Goal: Task Accomplishment & Management: Complete application form

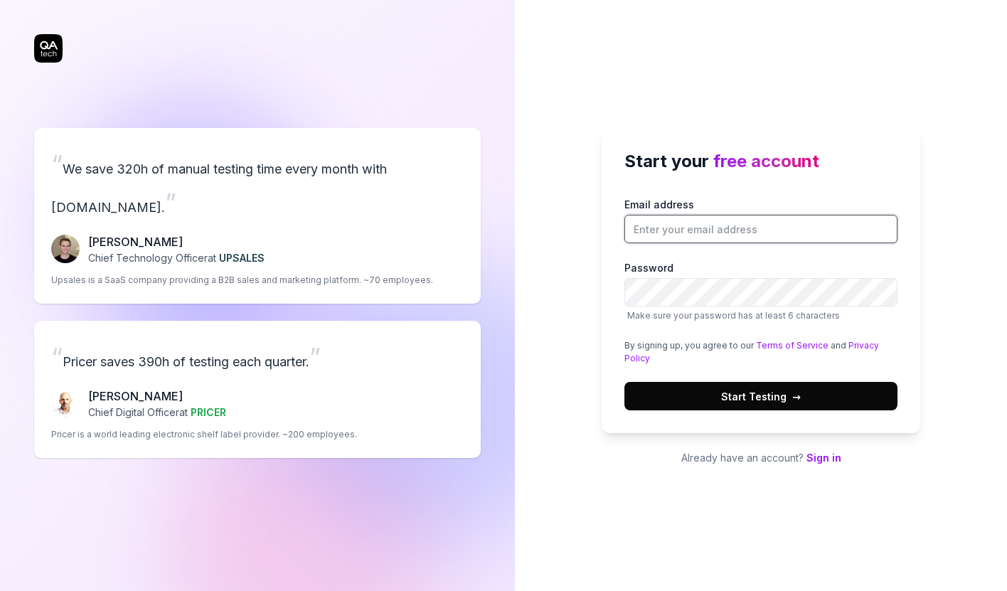
click at [676, 222] on input "Email address" at bounding box center [760, 229] width 273 height 28
click at [647, 234] on input "sung@chartmetric.com" at bounding box center [760, 229] width 273 height 28
type input "akash@chartmetric.com"
click at [594, 272] on div "Start your free account Email address akash@chartmetric.com Password Make sure …" at bounding box center [761, 295] width 492 height 591
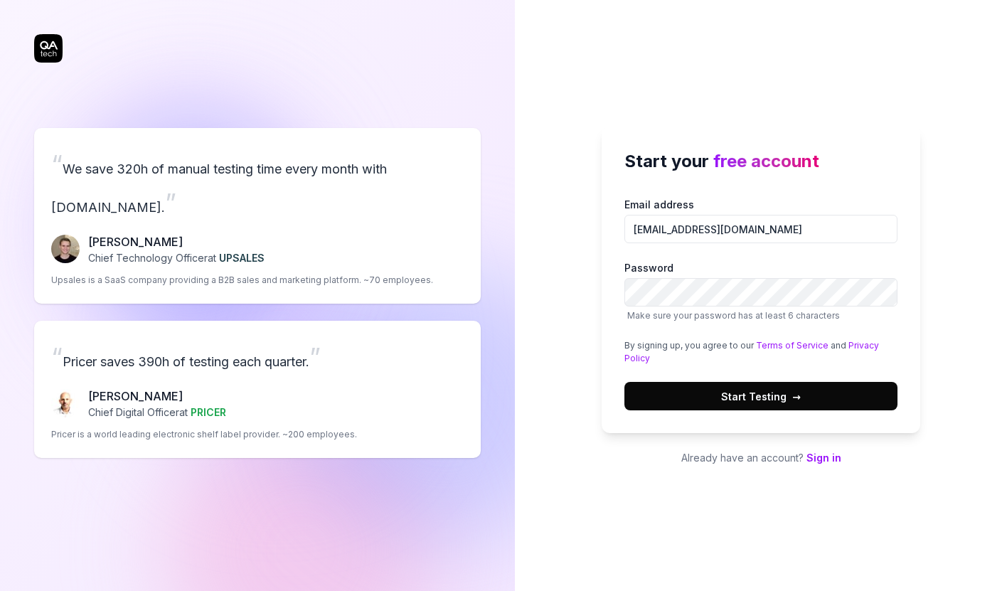
click at [825, 393] on button "Start Testing →" at bounding box center [760, 396] width 273 height 28
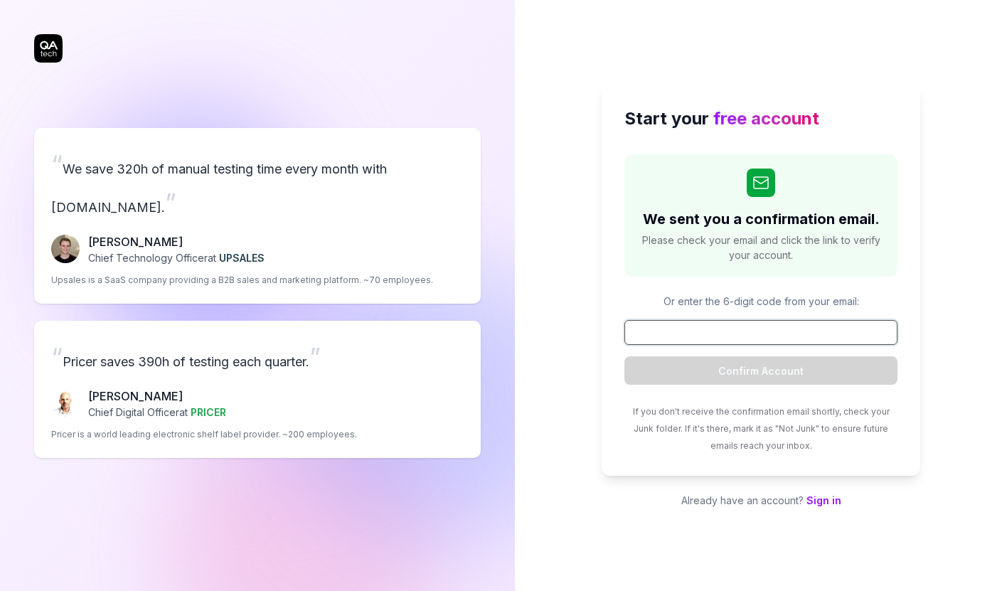
paste input "102698"
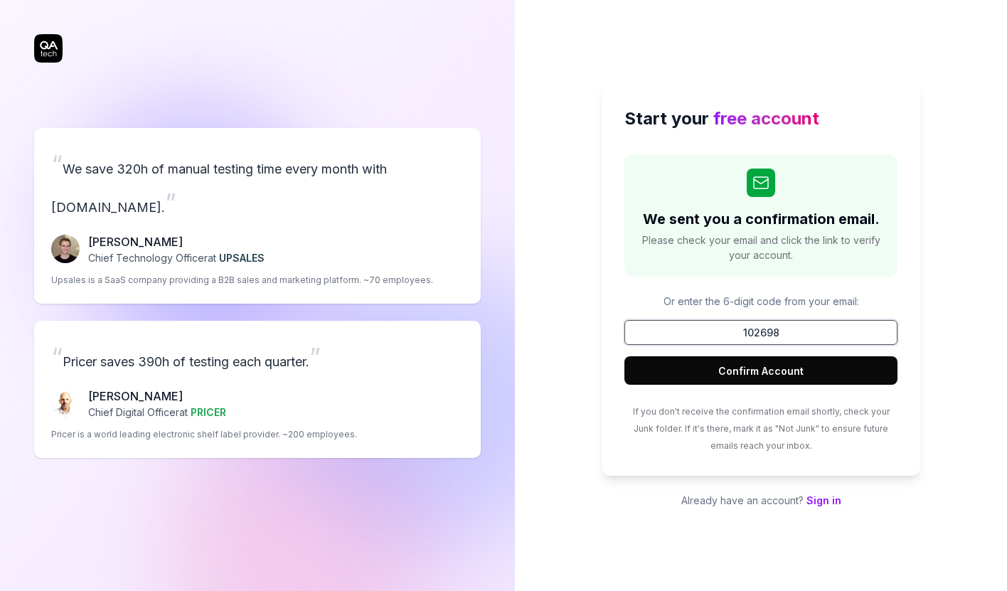
type input "102698"
click at [722, 363] on button "Confirm Account" at bounding box center [760, 370] width 273 height 28
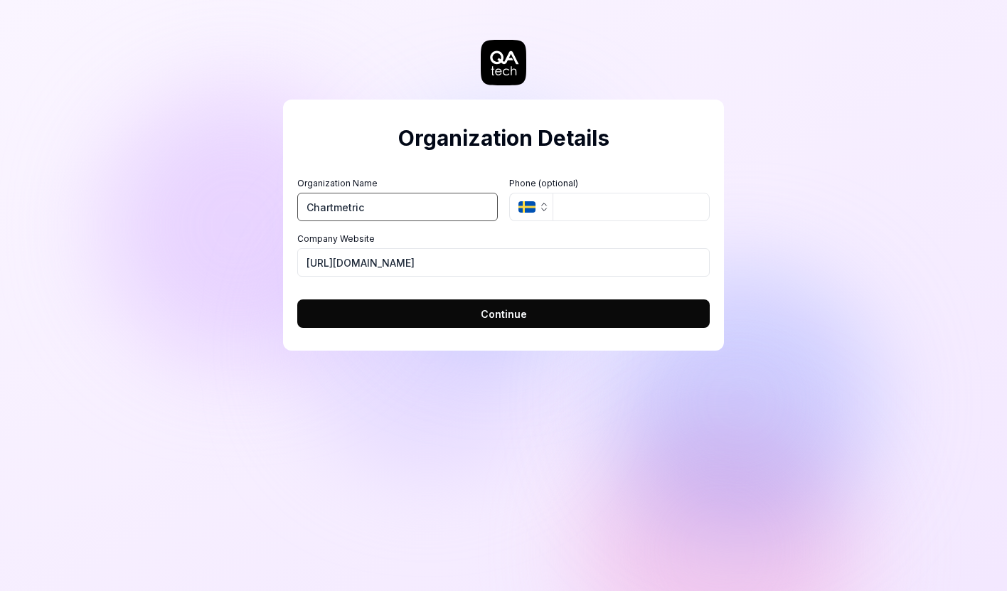
type input "Chartmetric"
click at [543, 202] on icon "button" at bounding box center [543, 206] width 11 height 11
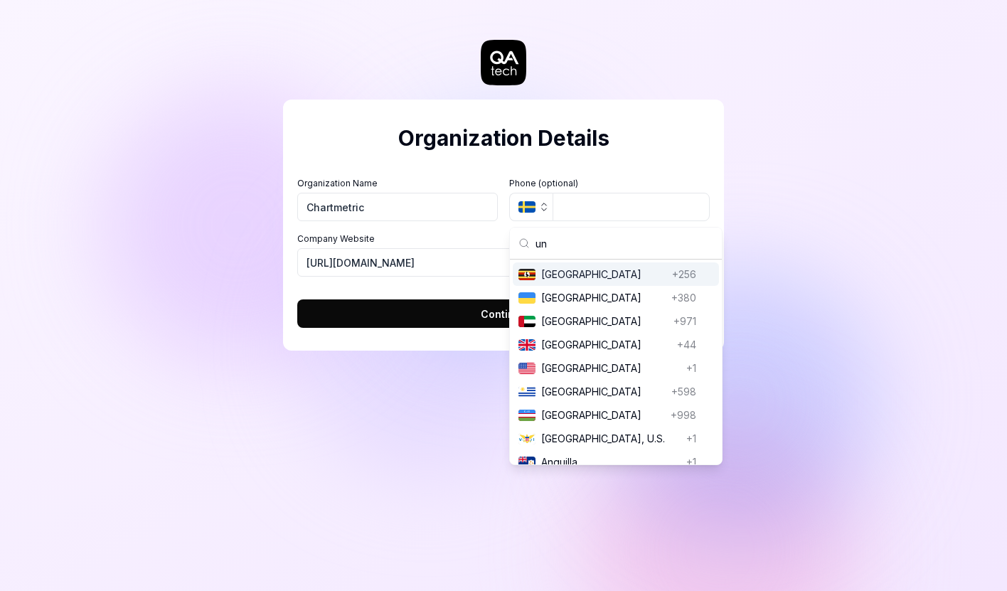
scroll to position [80, 0]
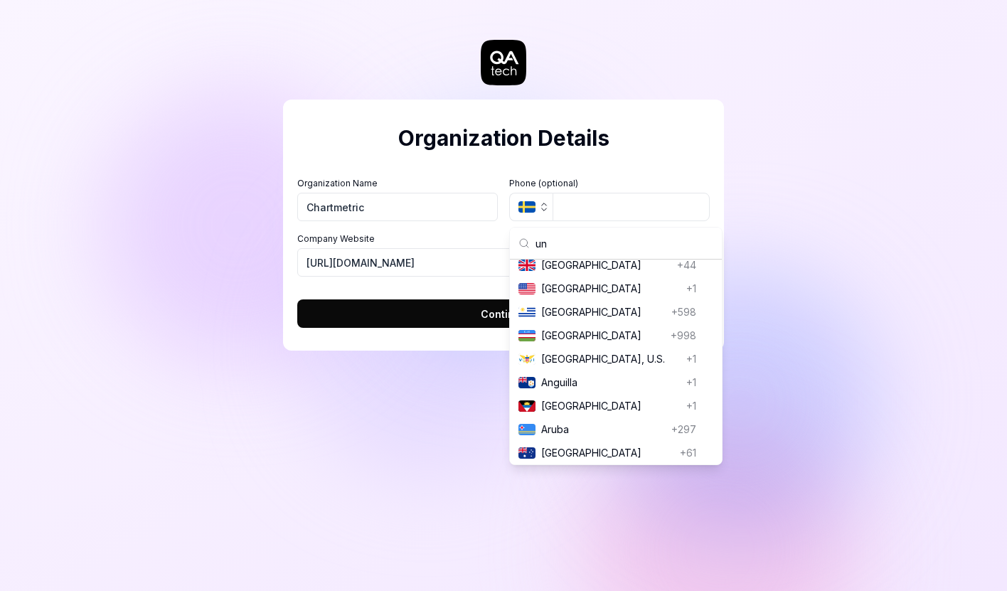
type input "uni"
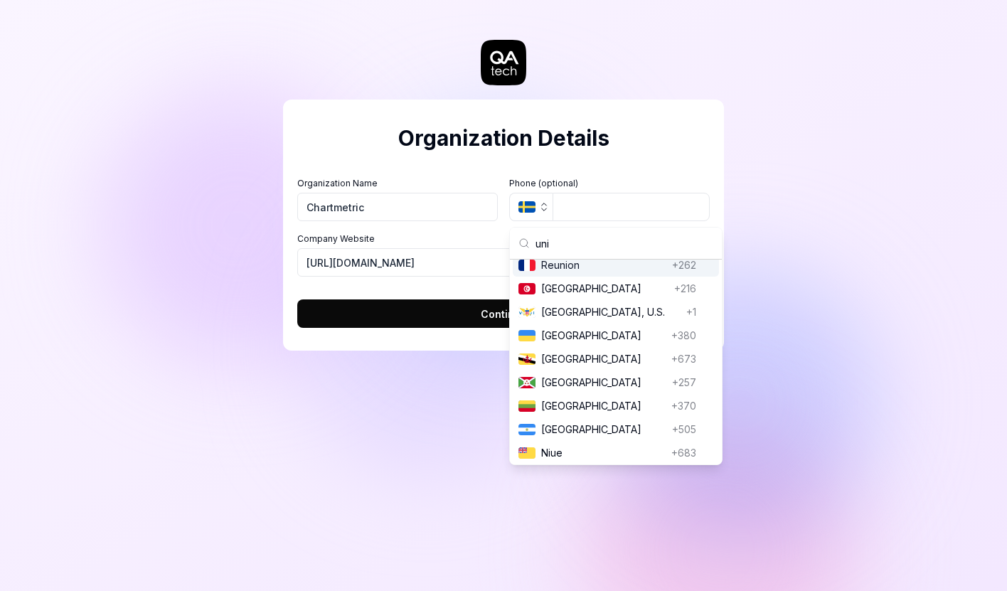
click at [471, 164] on div "Organization Details Organization Name Chartmetric Organization Logo (Square mi…" at bounding box center [503, 225] width 441 height 251
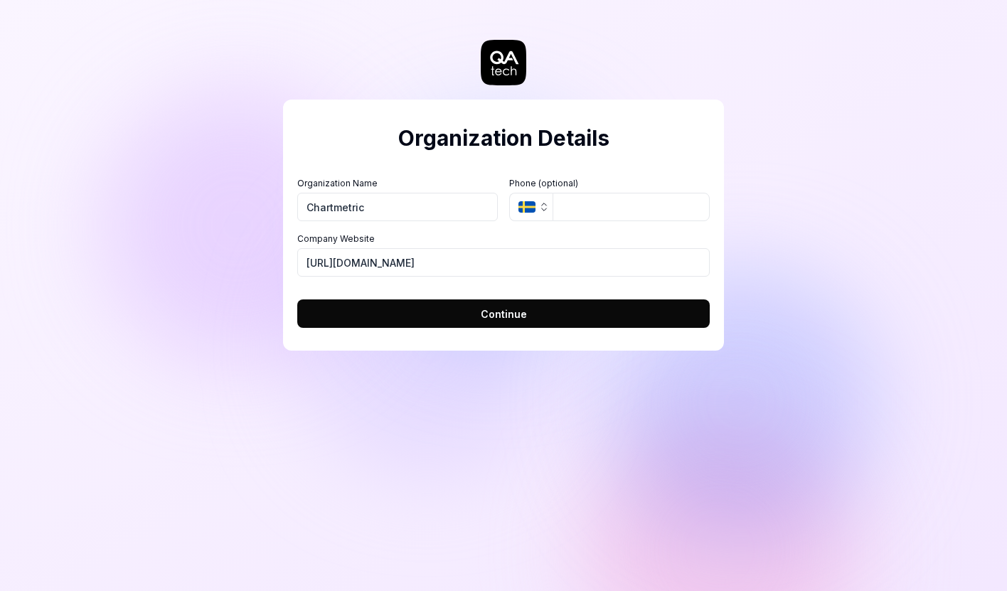
click at [506, 321] on button "Continue" at bounding box center [503, 313] width 412 height 28
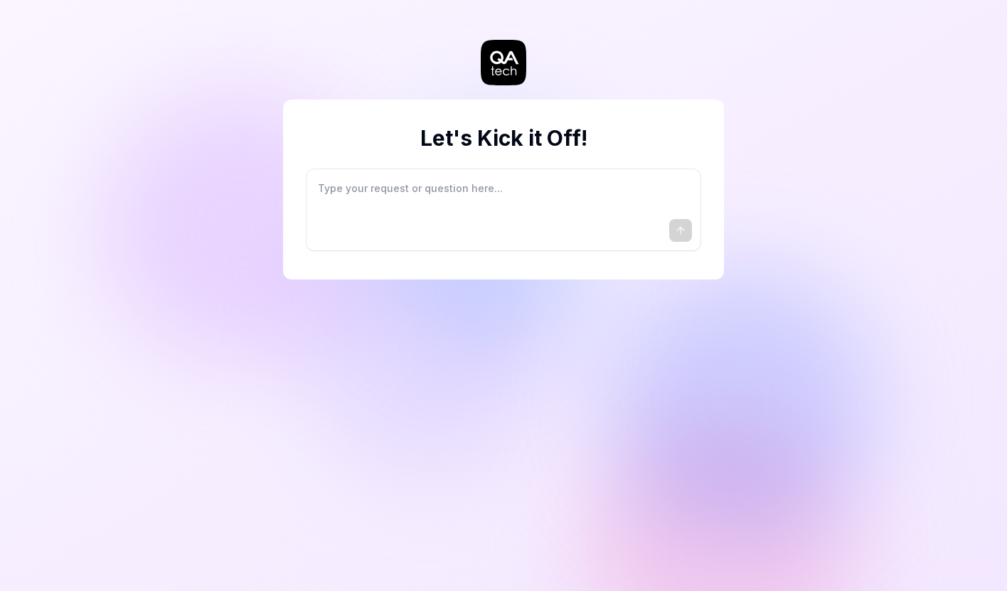
type textarea "*"
type textarea "I"
type textarea "*"
type textarea "I"
type textarea "*"
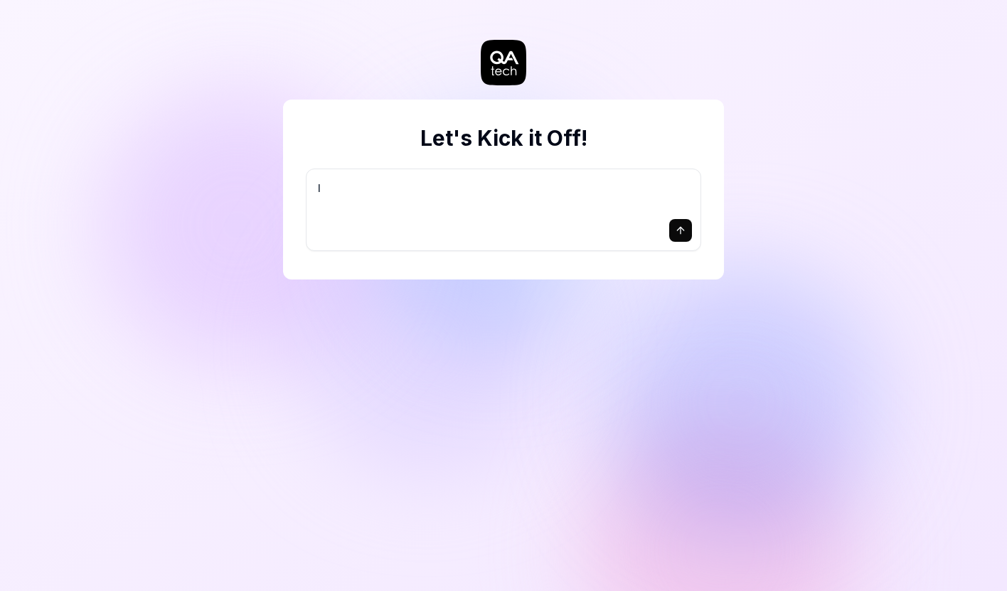
type textarea "I w"
type textarea "*"
type textarea "I wa"
type textarea "*"
type textarea "I wan"
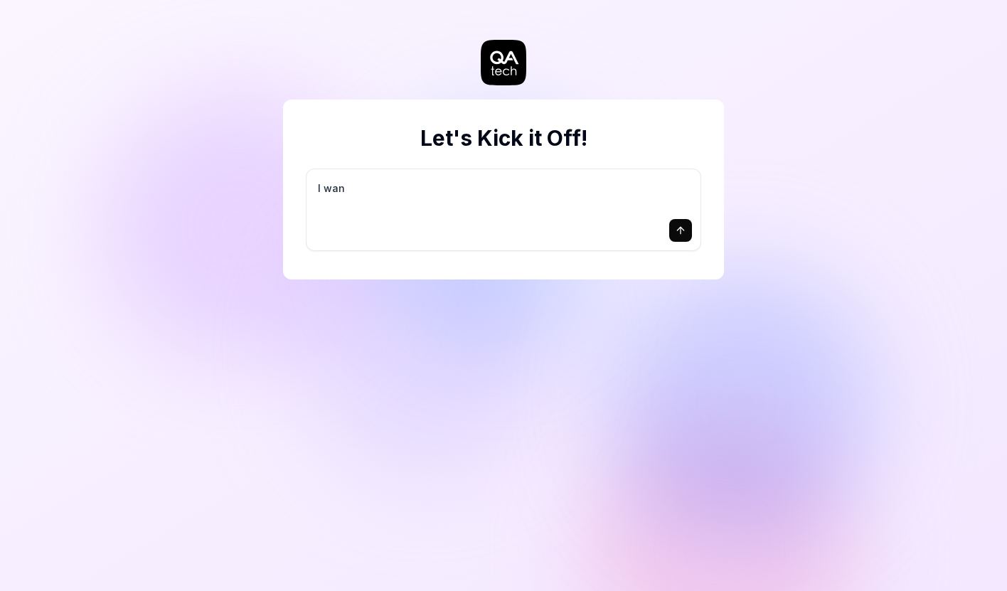
type textarea "*"
type textarea "I want"
type textarea "*"
type textarea "I want"
type textarea "*"
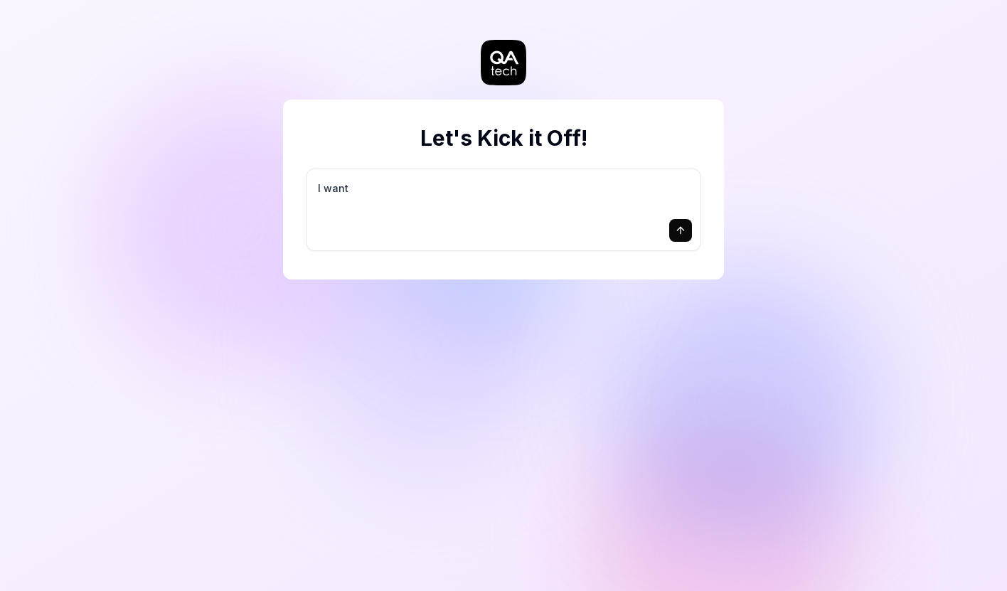
type textarea "I want a"
type textarea "*"
type textarea "I want a"
type textarea "*"
type textarea "I want a g"
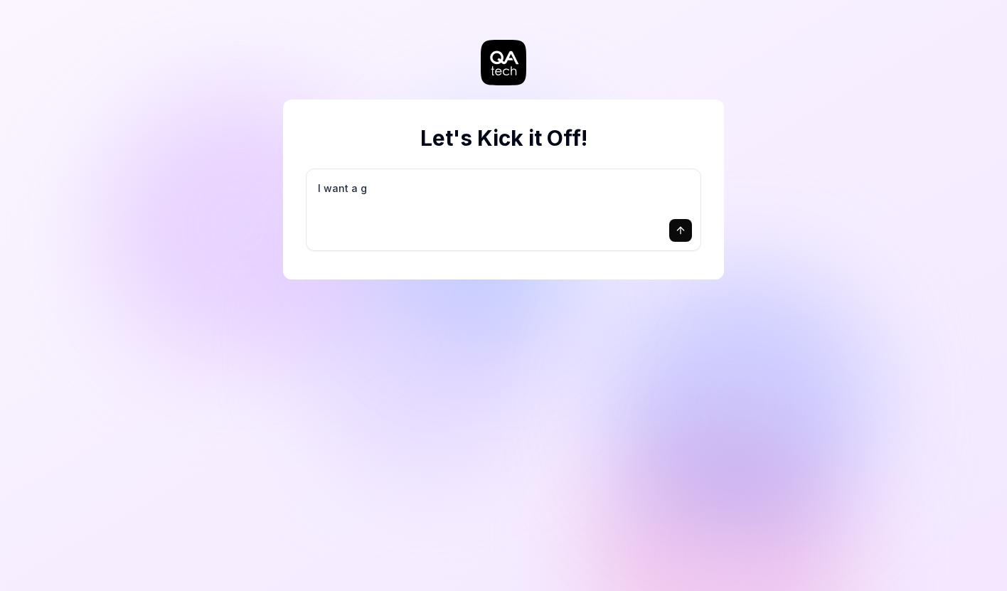
type textarea "*"
type textarea "I want a go"
type textarea "*"
type textarea "I want a goo"
type textarea "*"
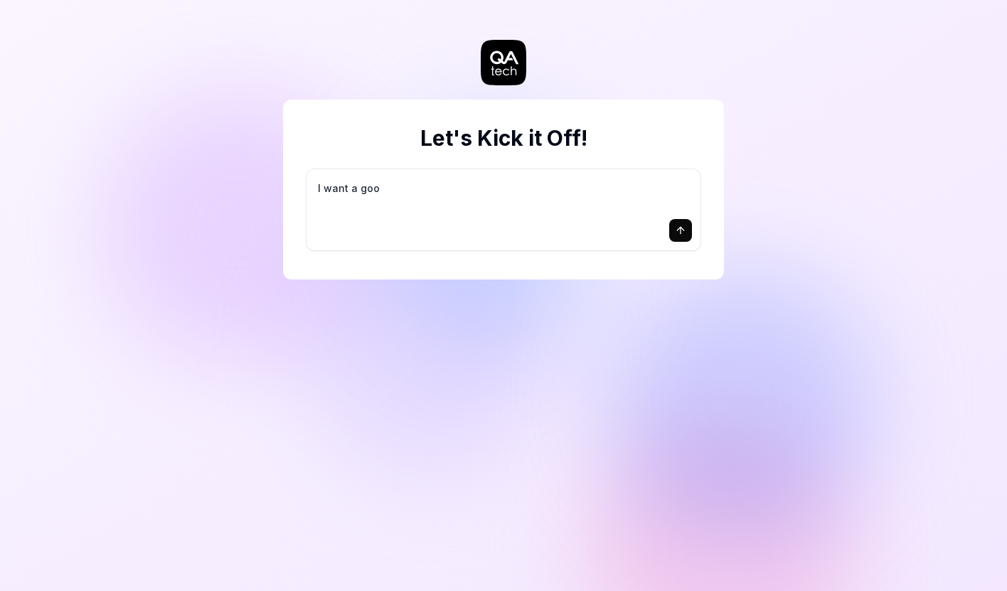
type textarea "I want a good"
type textarea "*"
type textarea "I want a good"
type textarea "*"
type textarea "I want a good t"
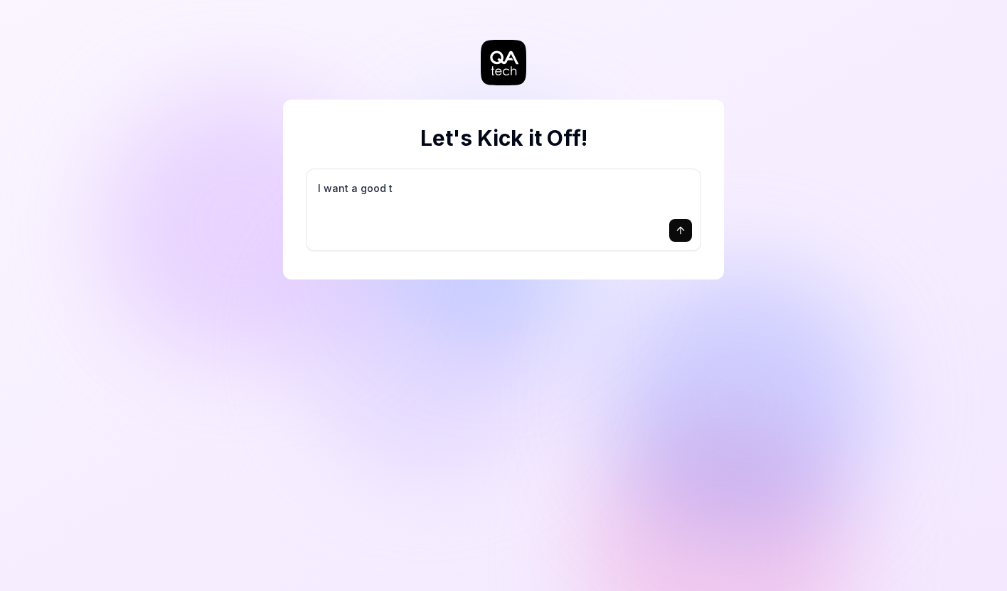
type textarea "*"
type textarea "I want a good te"
type textarea "*"
type textarea "I want a good tes"
type textarea "*"
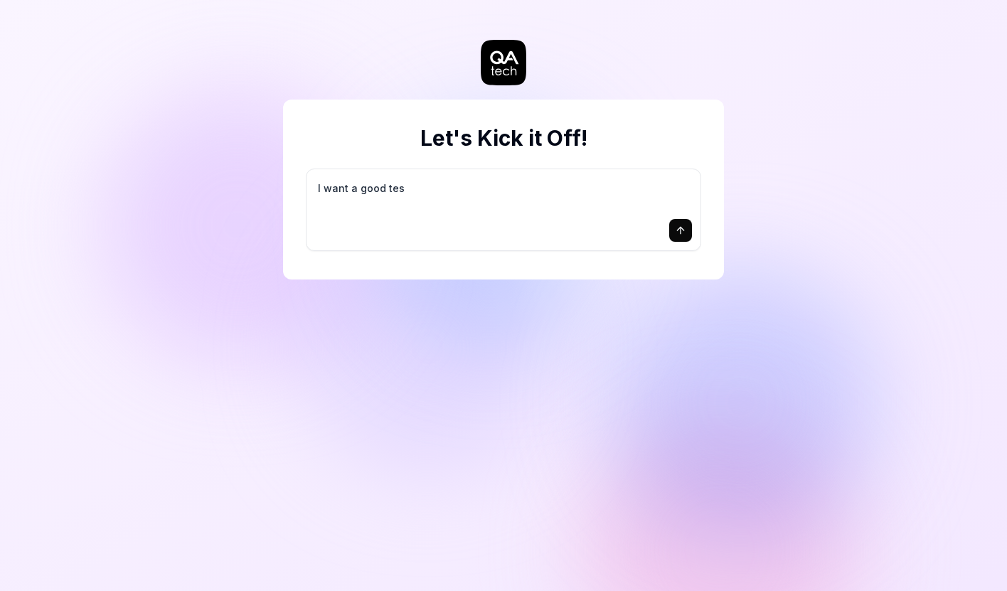
type textarea "I want a good test"
type textarea "*"
type textarea "I want a good test"
type textarea "*"
type textarea "I want a good test s"
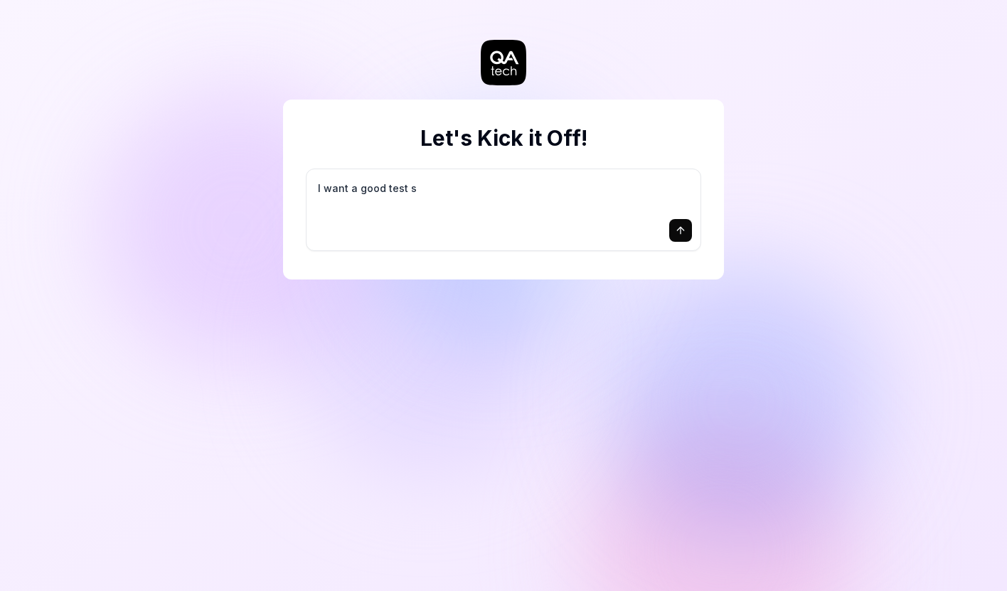
type textarea "*"
type textarea "I want a good test se"
type textarea "*"
type textarea "I want a good test set"
type textarea "*"
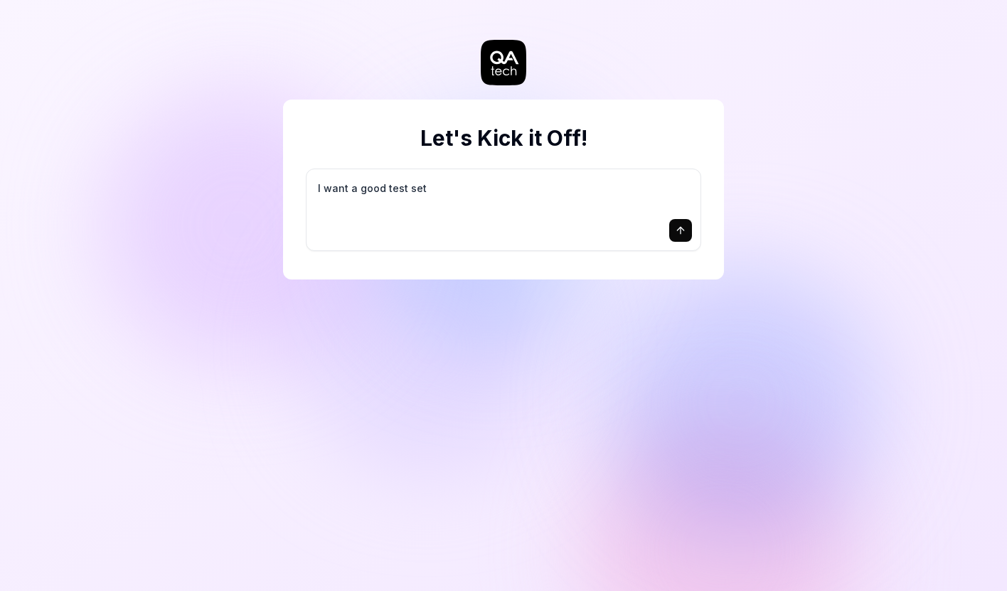
type textarea "I want a good test setu"
type textarea "*"
type textarea "I want a good test setup"
type textarea "*"
type textarea "I want a good test setup"
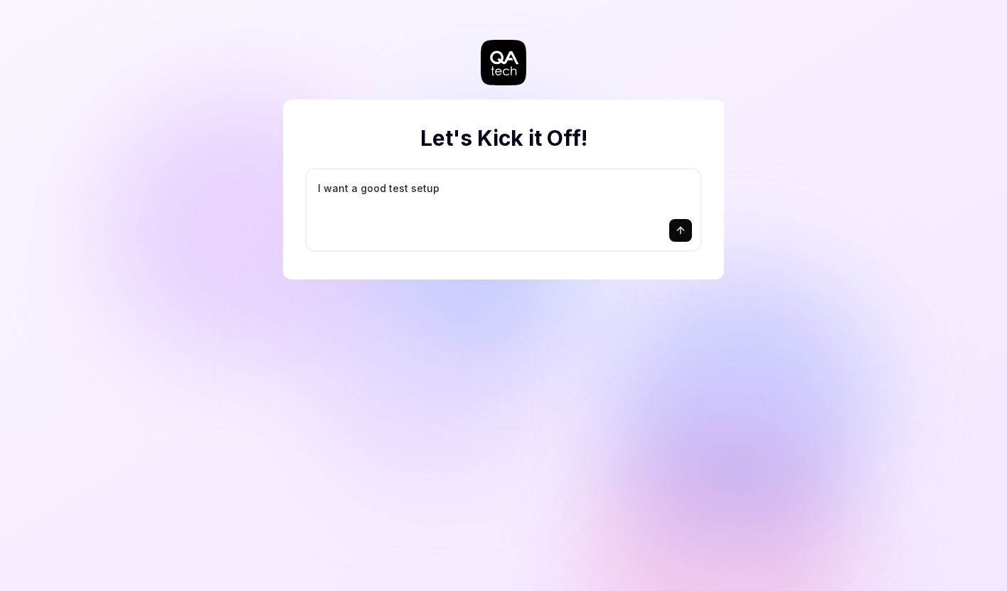
type textarea "*"
type textarea "I want a good test setup f"
type textarea "*"
type textarea "I want a good test setup fo"
type textarea "*"
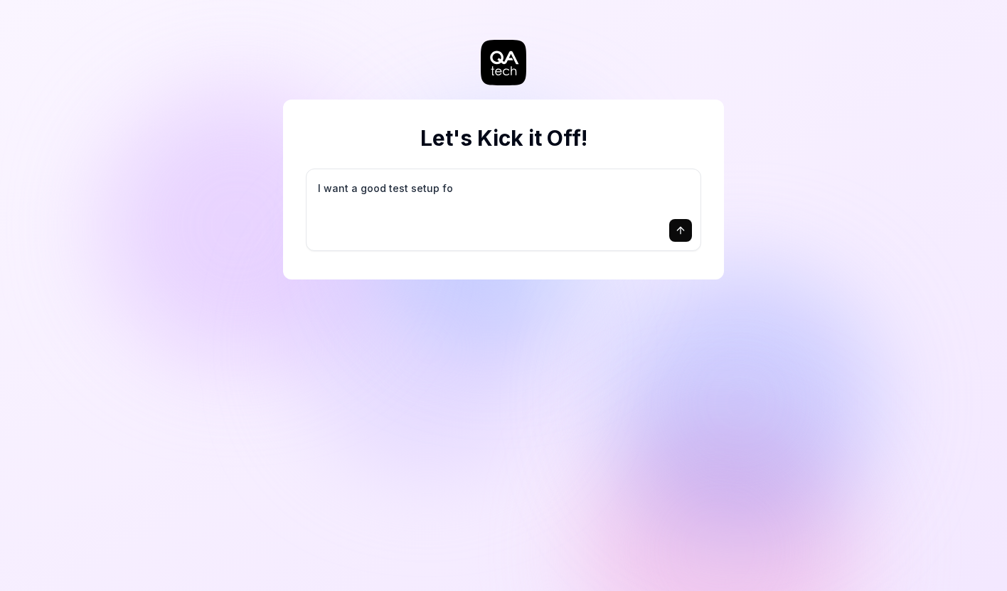
type textarea "I want a good test setup for"
type textarea "*"
type textarea "I want a good test setup for"
type textarea "*"
type textarea "I want a good test setup for m"
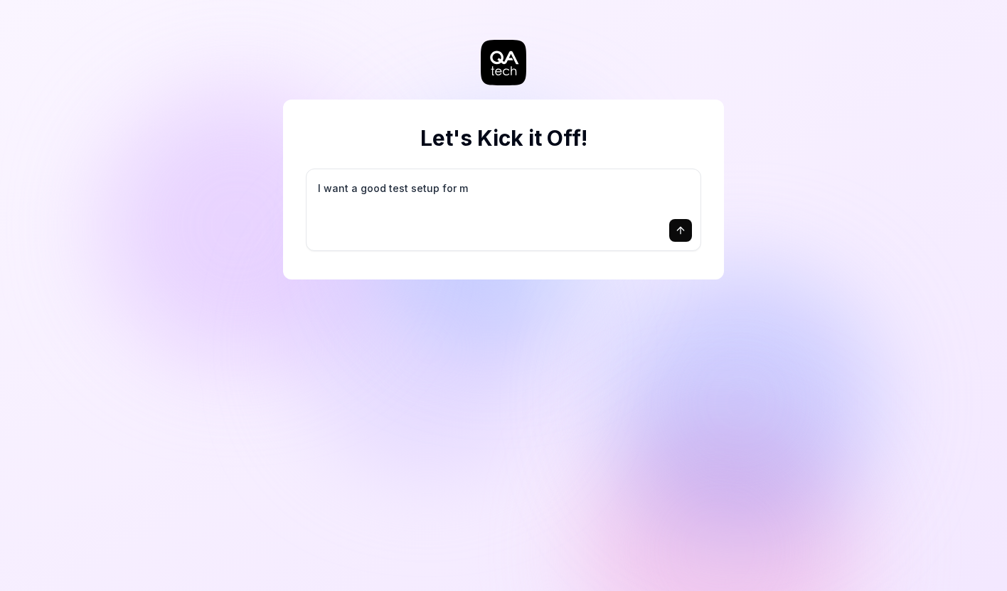
type textarea "*"
type textarea "I want a good test setup for my"
type textarea "*"
type textarea "I want a good test setup for my"
type textarea "*"
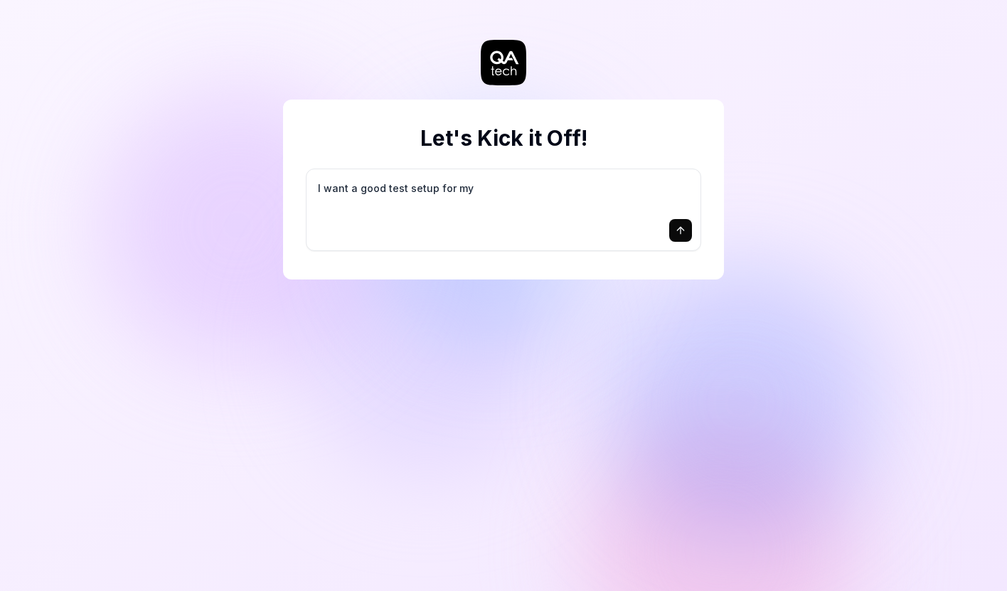
type textarea "I want a good test setup for my s"
type textarea "*"
type textarea "I want a good test setup for my si"
type textarea "*"
type textarea "I want a good test setup for my sit"
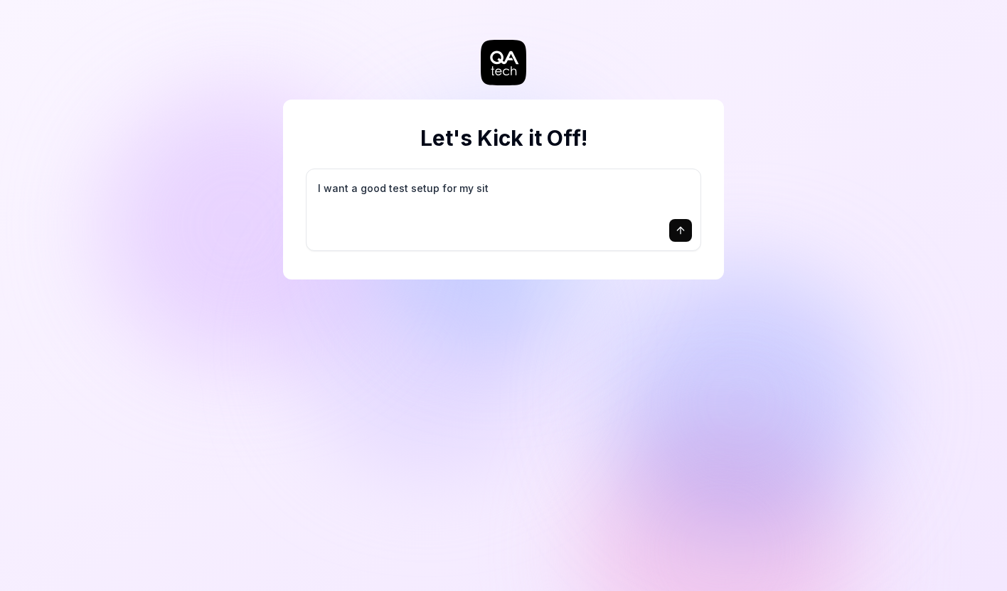
type textarea "*"
type textarea "I want a good test setup for my site"
type textarea "*"
type textarea "I want a good test setup for my site"
type textarea "*"
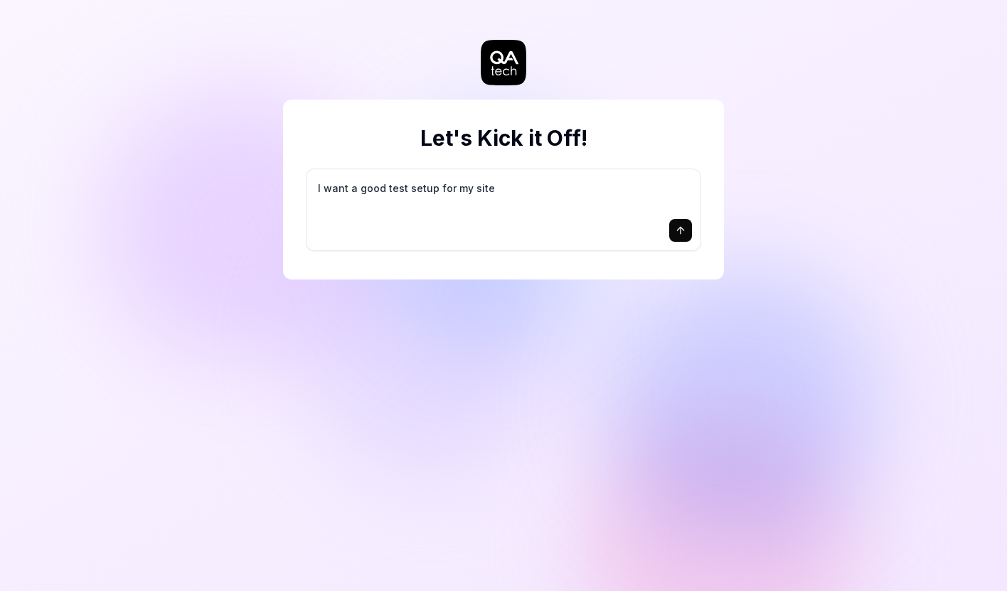
type textarea "I want a good test setup for my site -"
type textarea "*"
type textarea "I want a good test setup for my site -"
type textarea "*"
type textarea "I want a good test setup for my site - h"
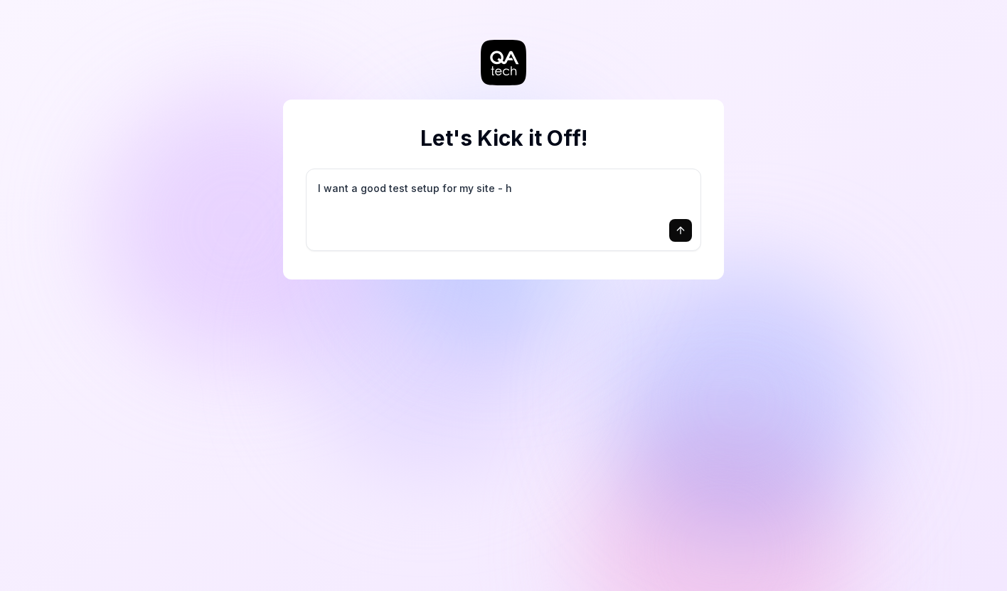
type textarea "*"
type textarea "I want a good test setup for my site - he"
type textarea "*"
type textarea "I want a good test setup for my site - hel"
type textarea "*"
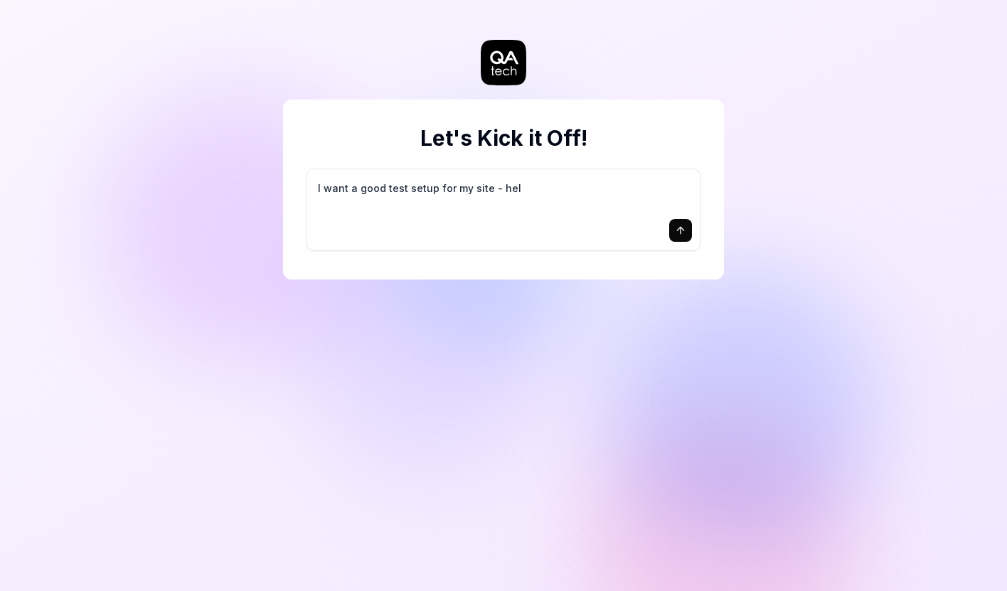
type textarea "I want a good test setup for my site - help"
type textarea "*"
type textarea "I want a good test setup for my site - help"
type textarea "*"
type textarea "I want a good test setup for my site - help m"
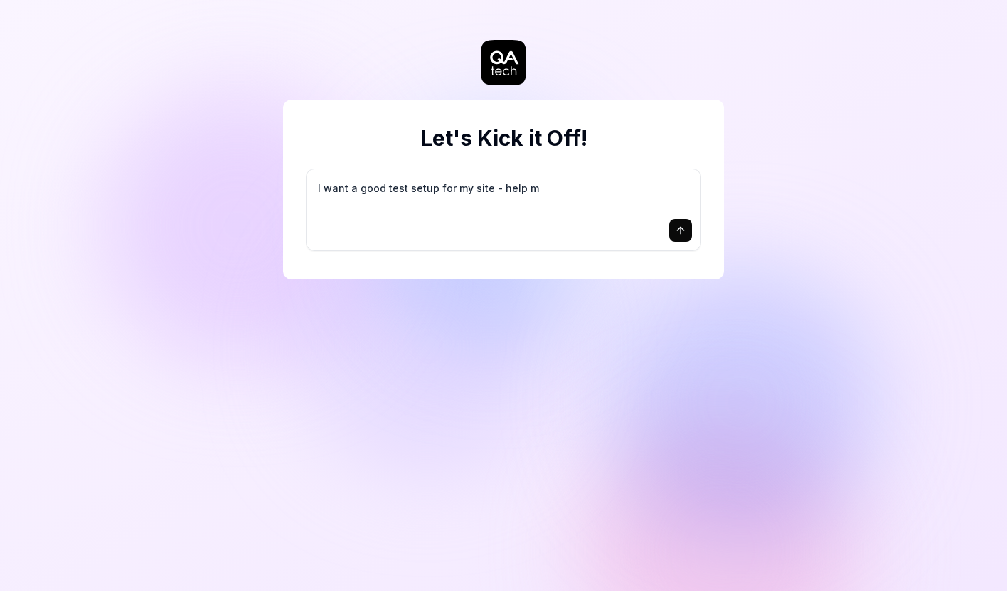
type textarea "*"
type textarea "I want a good test setup for my site - help me"
type textarea "*"
type textarea "I want a good test setup for my site - help me"
type textarea "*"
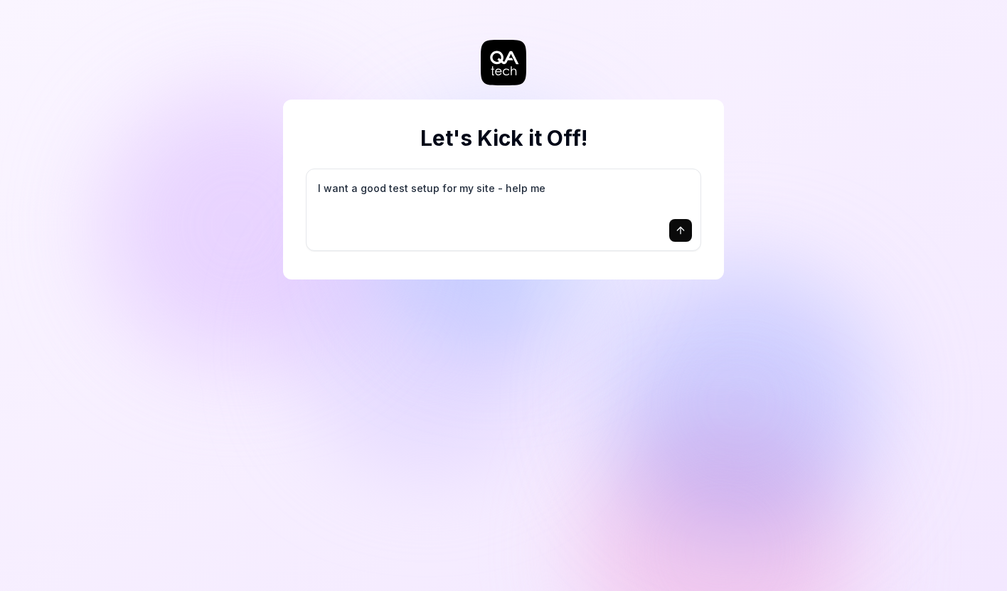
type textarea "I want a good test setup for my site - help me c"
type textarea "*"
type textarea "I want a good test setup for my site - help me cr"
type textarea "*"
type textarea "I want a good test setup for my site - help me cre"
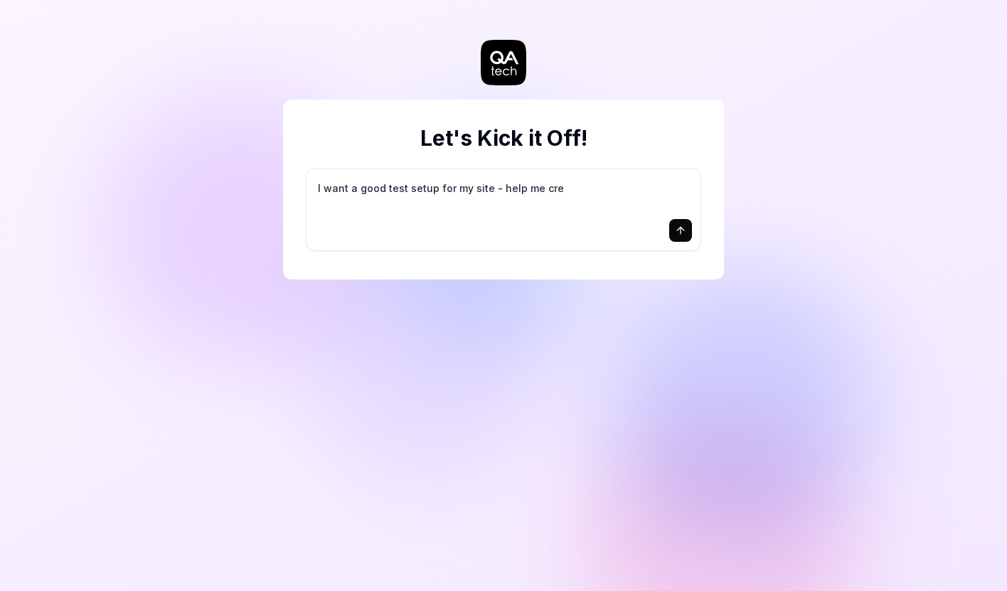
type textarea "*"
type textarea "I want a good test setup for my site - help me crea"
type textarea "*"
type textarea "I want a good test setup for my site - help me creat"
type textarea "*"
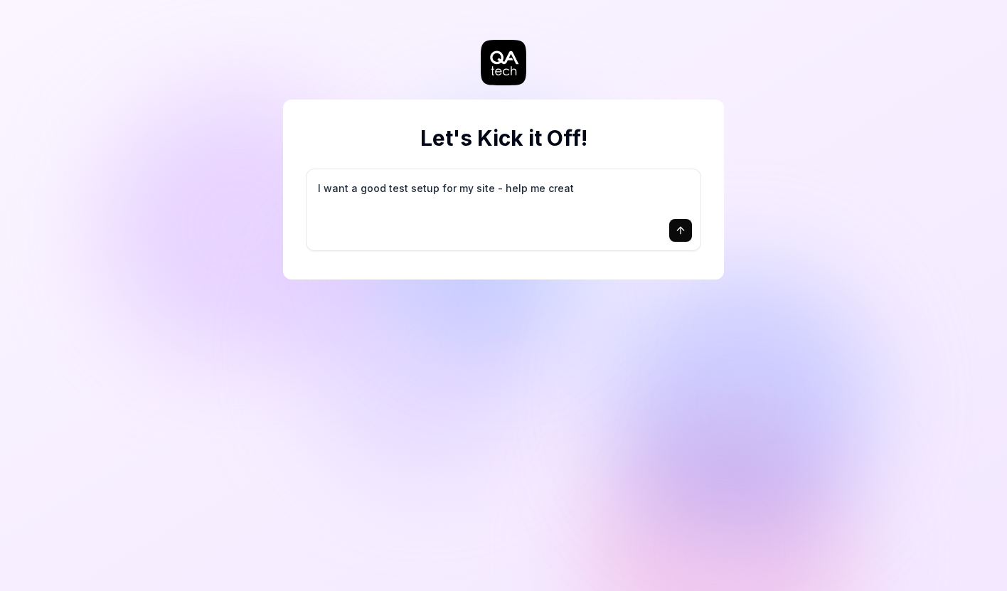
type textarea "I want a good test setup for my site - help me create"
type textarea "*"
type textarea "I want a good test setup for my site - help me create"
type textarea "*"
type textarea "I want a good test setup for my site - help me create t"
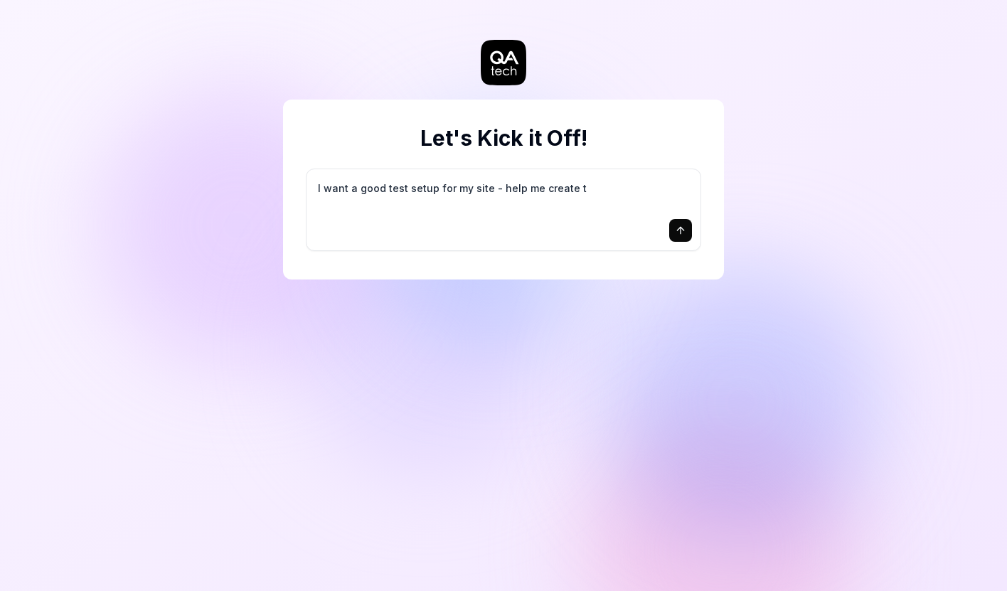
type textarea "*"
type textarea "I want a good test setup for my site - help me create th"
type textarea "*"
type textarea "I want a good test setup for my site - help me create the"
type textarea "*"
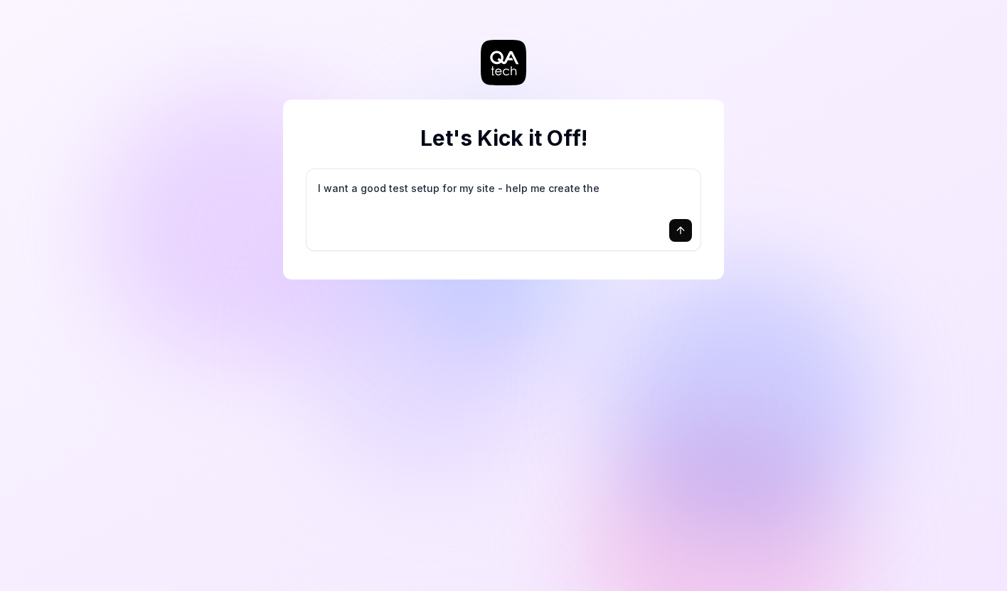
type textarea "I want a good test setup for my site - help me create the"
type textarea "*"
type textarea "I want a good test setup for my site - help me create the f"
type textarea "*"
type textarea "I want a good test setup for my site - help me create the fi"
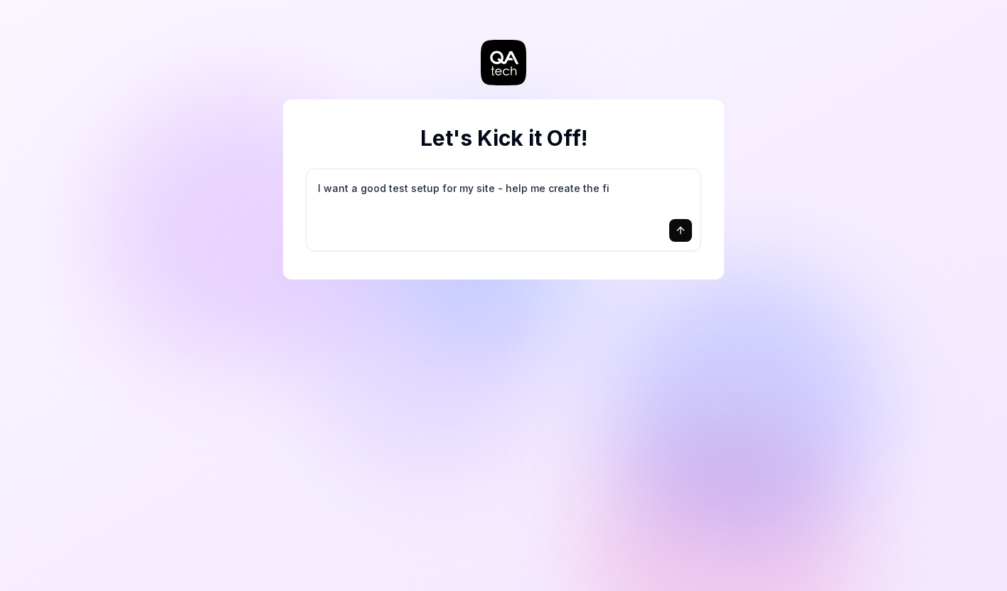
type textarea "*"
type textarea "I want a good test setup for my site - help me create the fir"
type textarea "*"
type textarea "I want a good test setup for my site - help me create the firs"
type textarea "*"
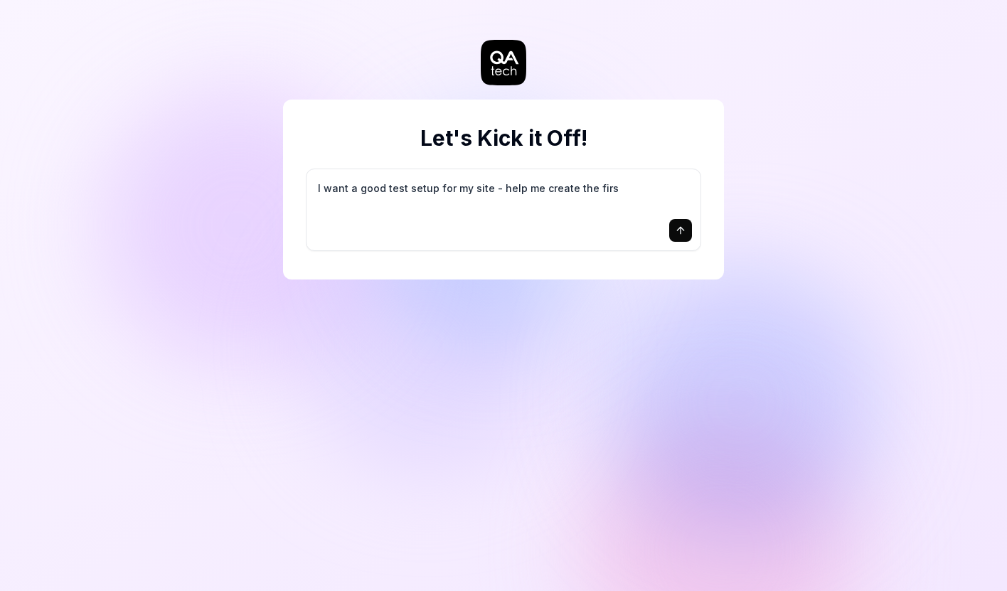
type textarea "I want a good test setup for my site - help me create the first"
type textarea "*"
type textarea "I want a good test setup for my site - help me create the first"
type textarea "*"
type textarea "I want a good test setup for my site - help me create the first 3"
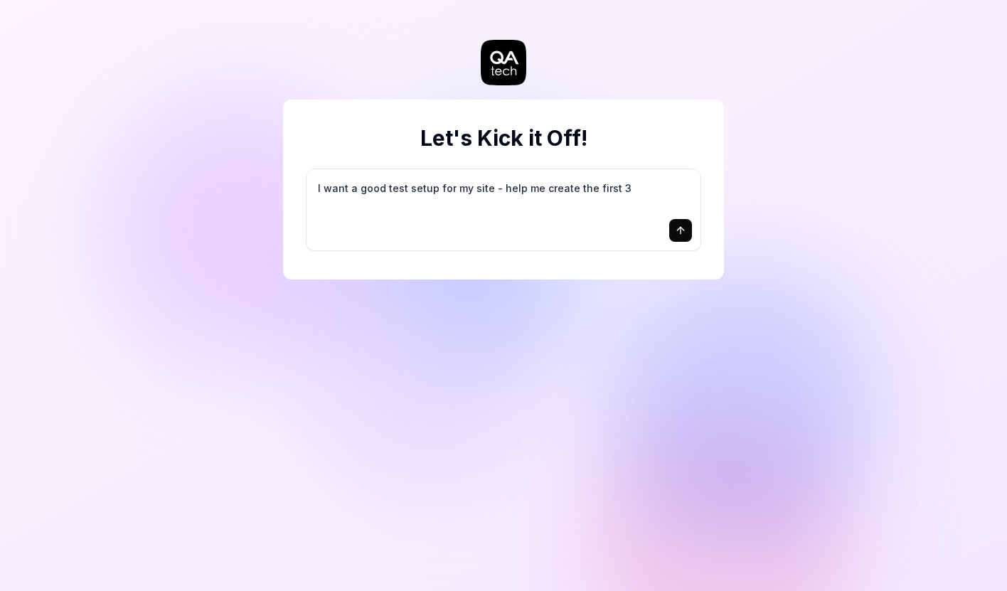
type textarea "*"
type textarea "I want a good test setup for my site - help me create the first 3-"
type textarea "*"
type textarea "I want a good test setup for my site - help me create the first 3-5"
type textarea "*"
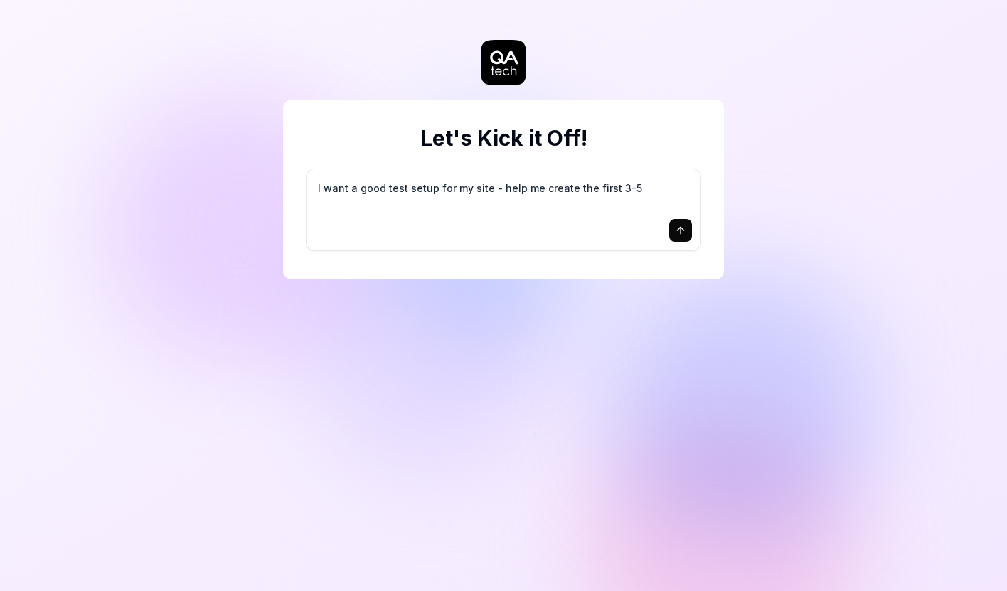
type textarea "I want a good test setup for my site - help me create the first 3-5"
type textarea "*"
type textarea "I want a good test setup for my site - help me create the first 3-5 t"
type textarea "*"
type textarea "I want a good test setup for my site - help me create the first 3-5 te"
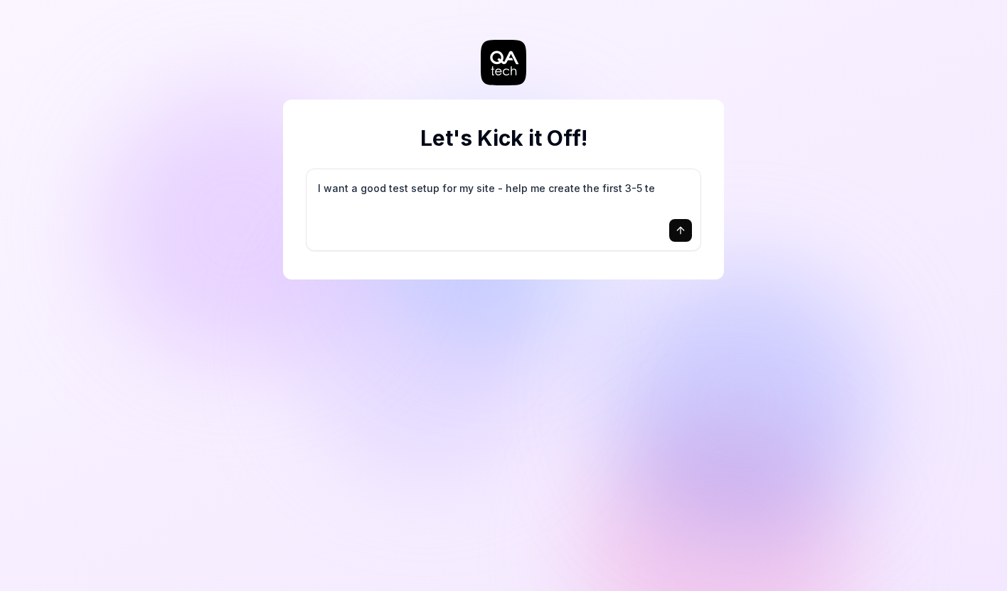
type textarea "*"
type textarea "I want a good test setup for my site - help me create the first 3-5 tes"
type textarea "*"
type textarea "I want a good test setup for my site - help me create the first 3-5 test"
type textarea "*"
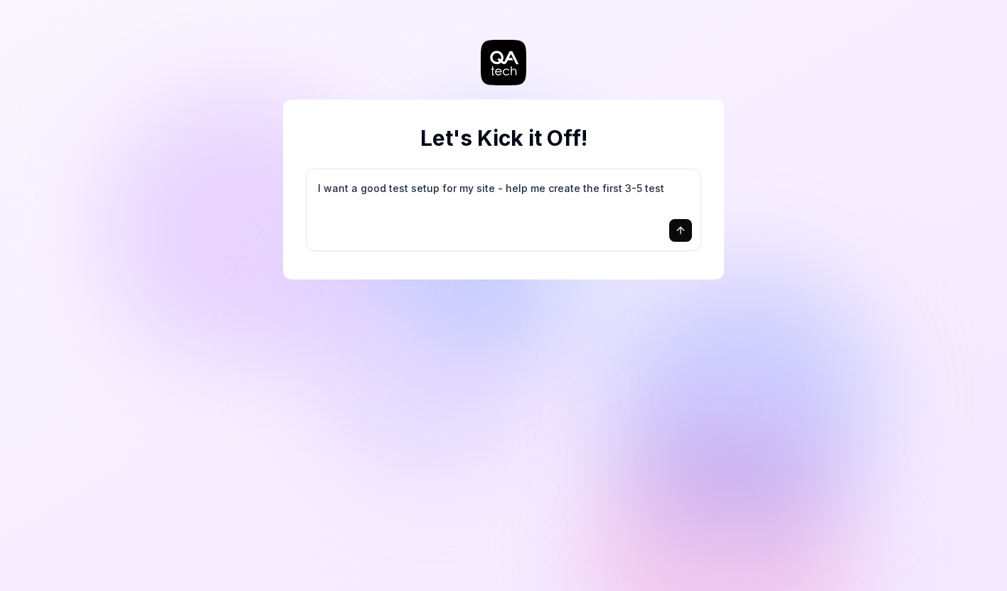
type textarea "I want a good test setup for my site - help me create the first 3-5 test"
type textarea "*"
type textarea "I want a good test setup for my site - help me create the first 3-5 test c"
type textarea "*"
type textarea "I want a good test setup for my site - help me create the first 3-5 test ca"
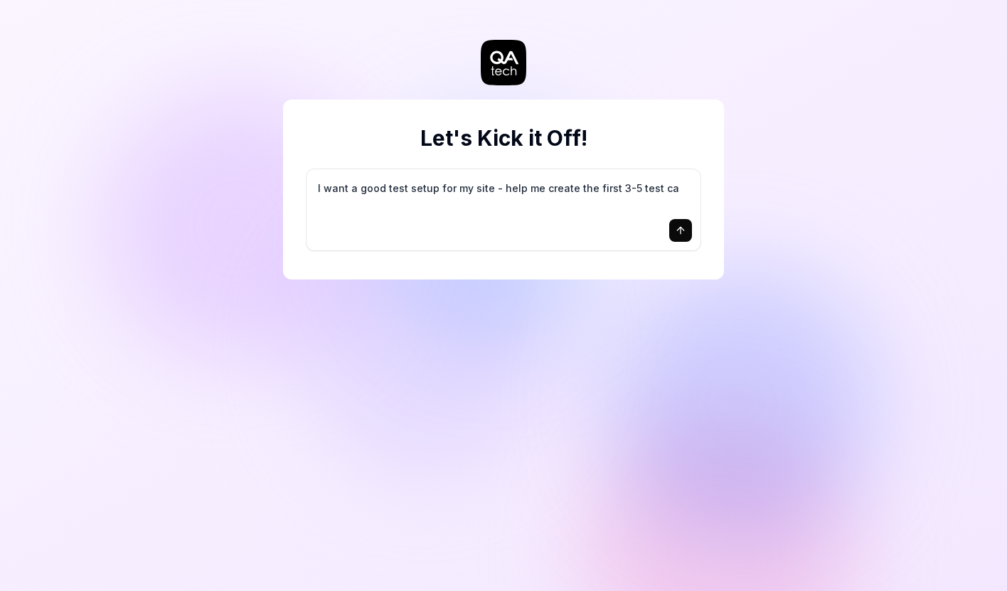
type textarea "*"
type textarea "I want a good test setup for my site - help me create the first 3-5 test cas"
type textarea "*"
type textarea "I want a good test setup for my site - help me create the first 3-5 test case"
type textarea "*"
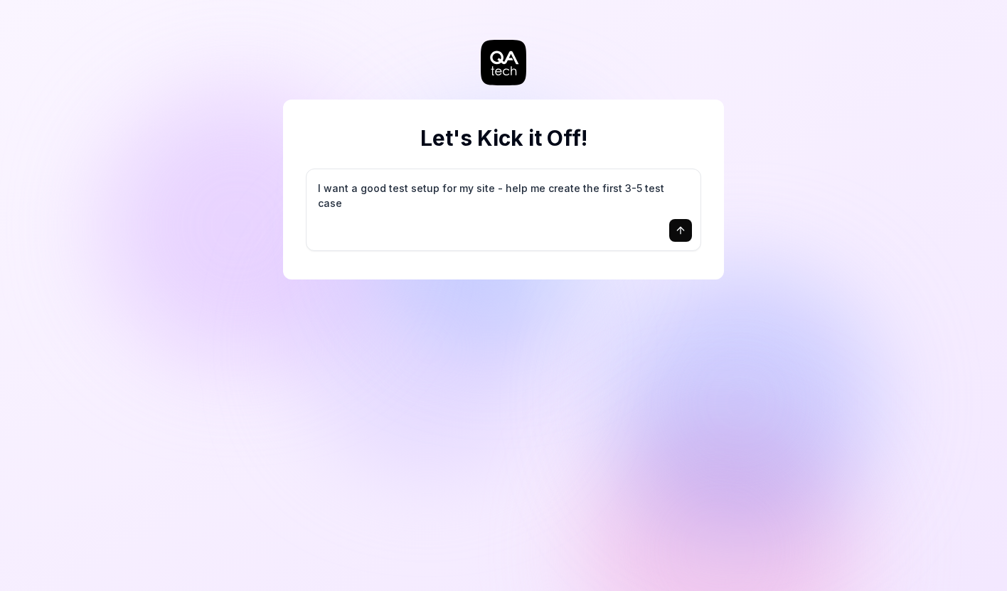
type textarea "I want a good test setup for my site - help me create the first 3-5 test cases"
click at [578, 191] on textarea "I want a good test setup for my site - help me create the first 3-5 test cases" at bounding box center [503, 196] width 377 height 36
click at [634, 206] on textarea "I want a good test setup for my site - help me create the first 3-5 test cases" at bounding box center [503, 196] width 377 height 36
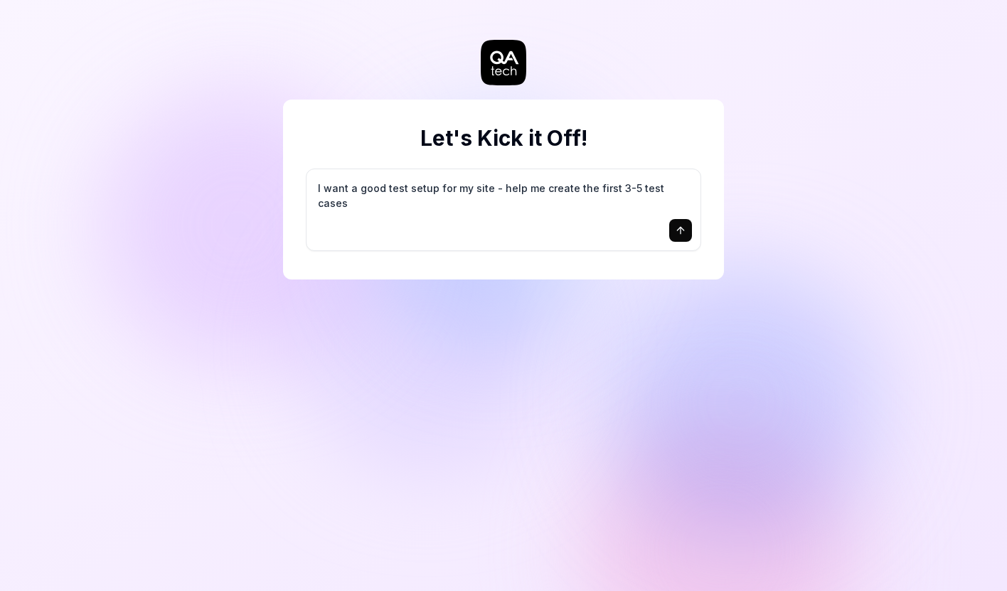
click at [682, 228] on icon "submit" at bounding box center [680, 230] width 11 height 11
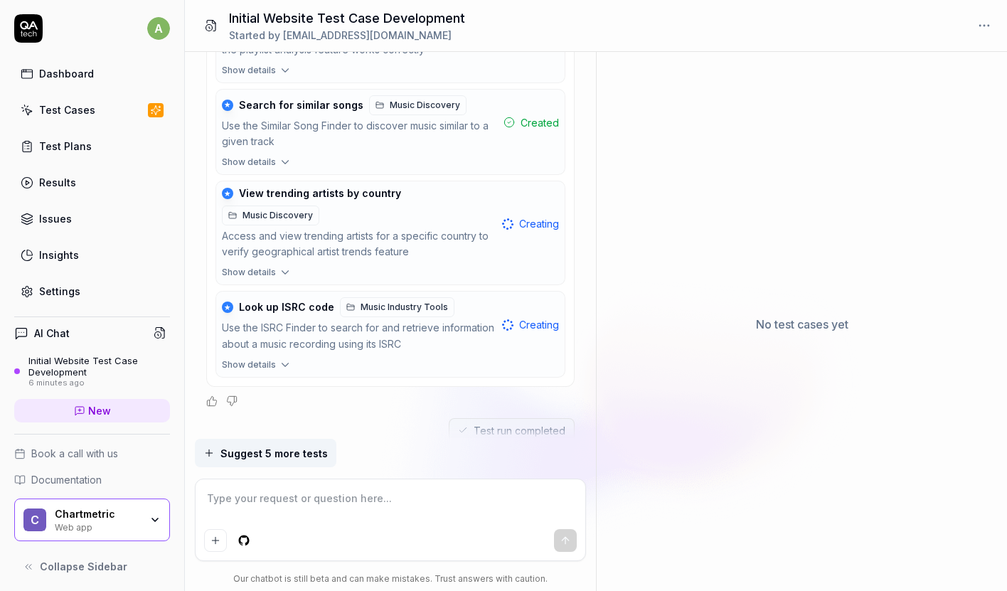
scroll to position [508, 0]
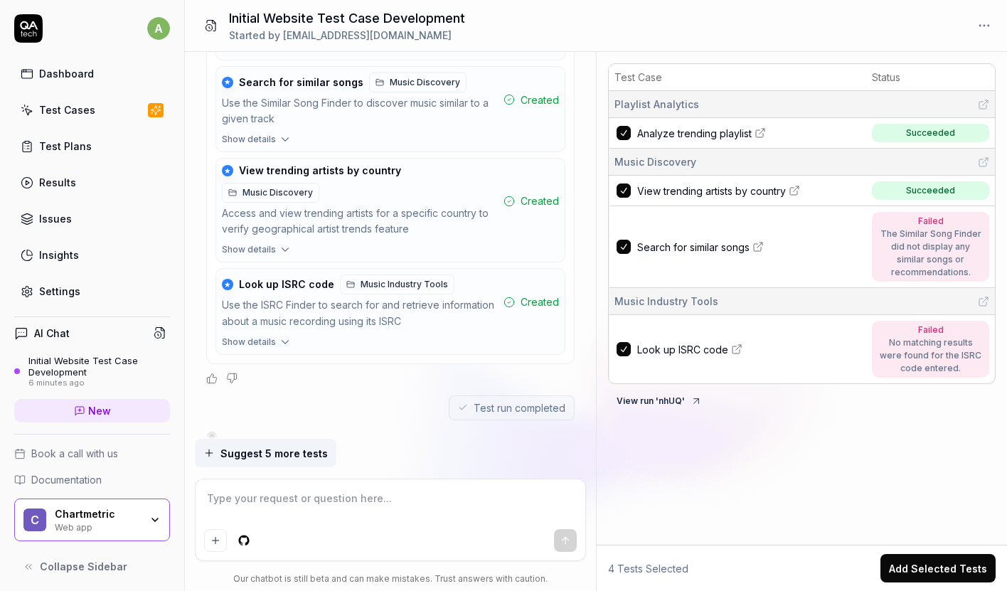
click at [732, 346] on icon at bounding box center [735, 349] width 7 height 7
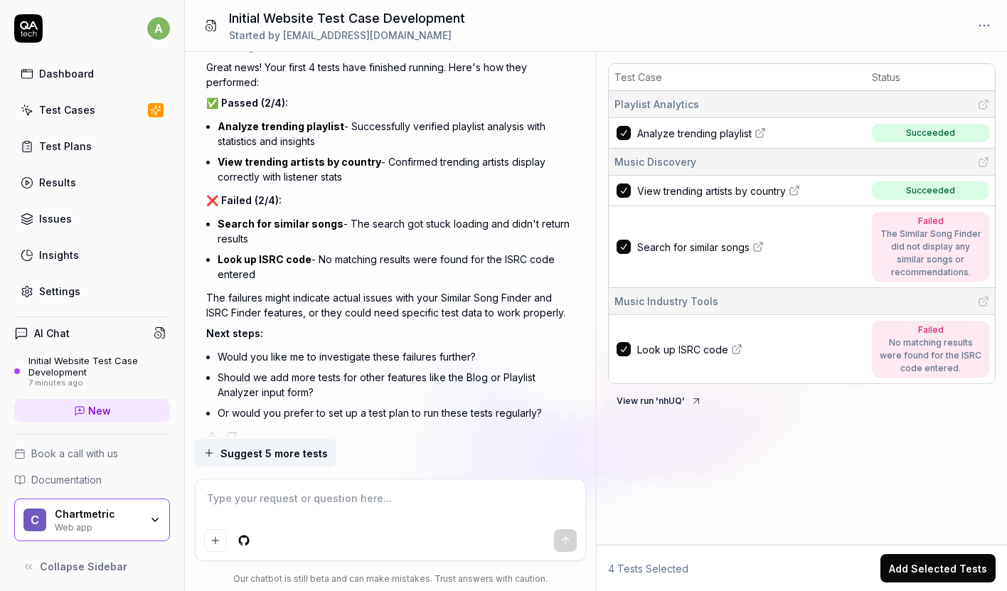
click at [754, 250] on link "Search for similar songs" at bounding box center [750, 247] width 226 height 15
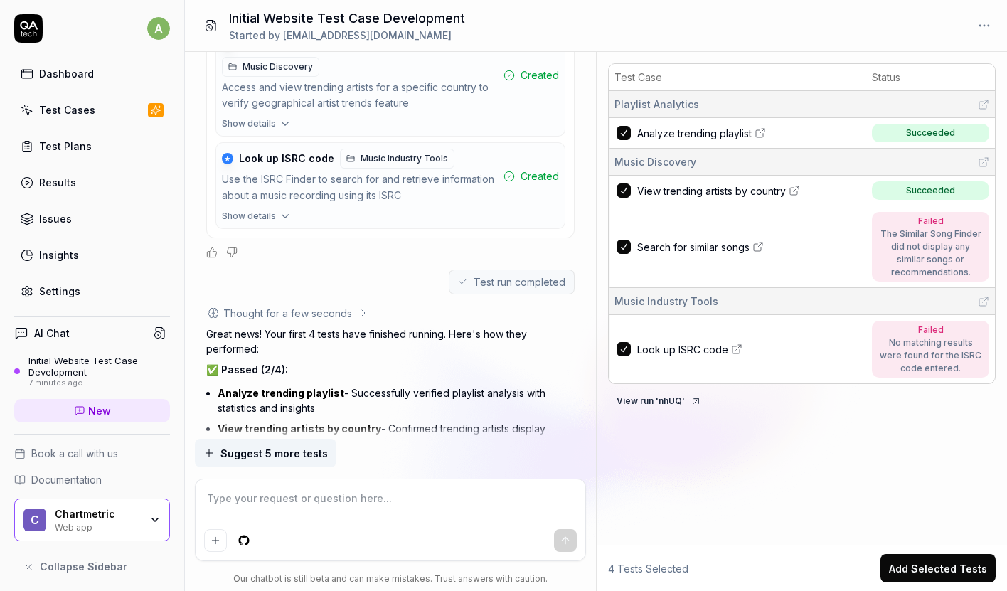
scroll to position [0, 0]
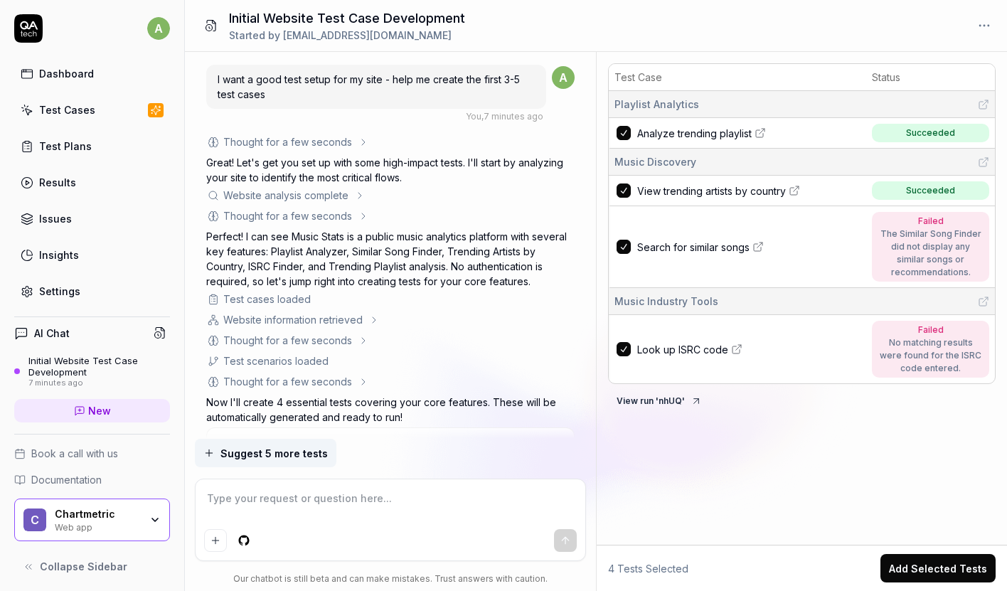
type textarea "*"
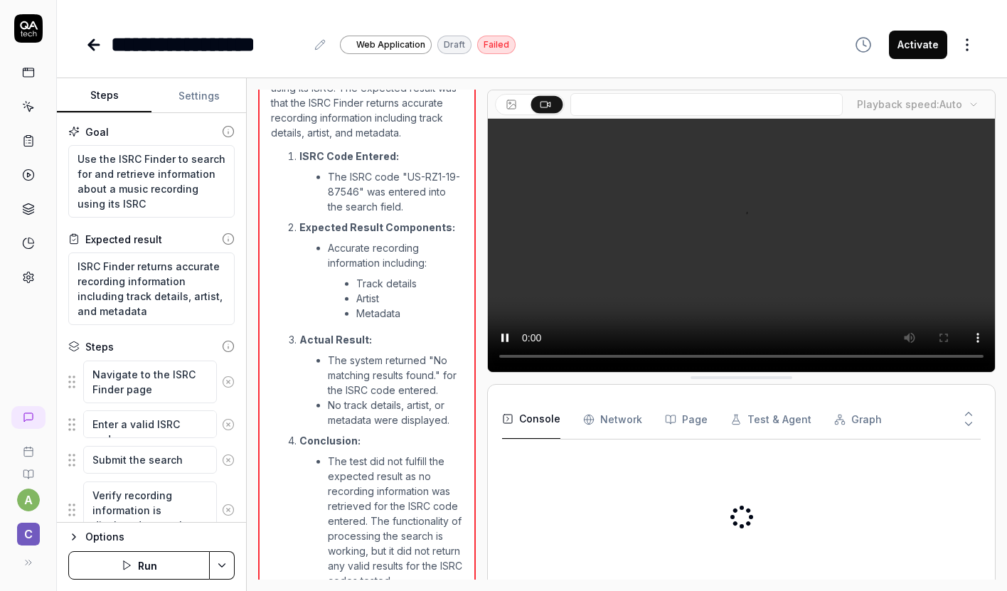
type textarea "*"
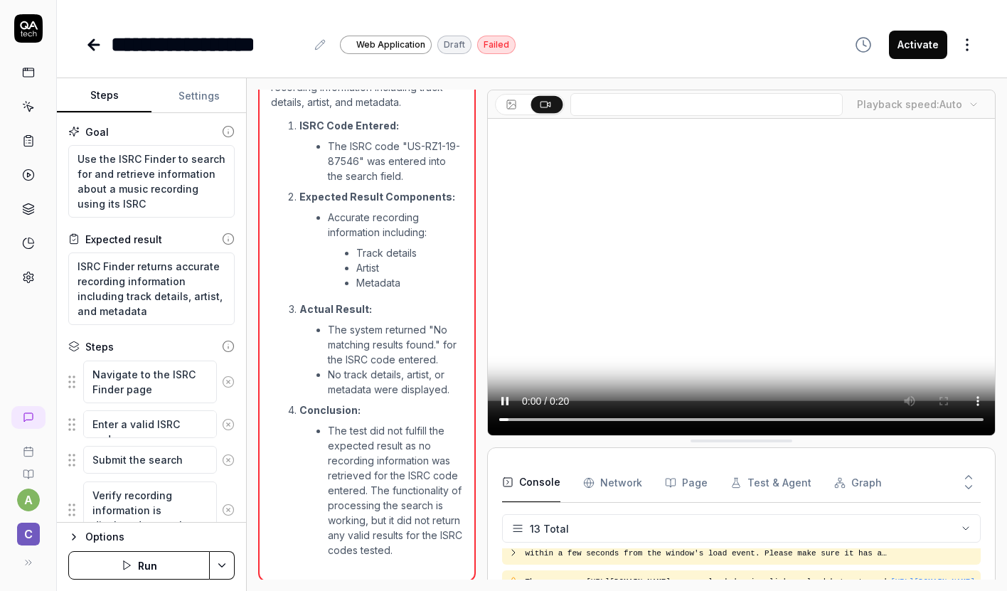
scroll to position [364, 0]
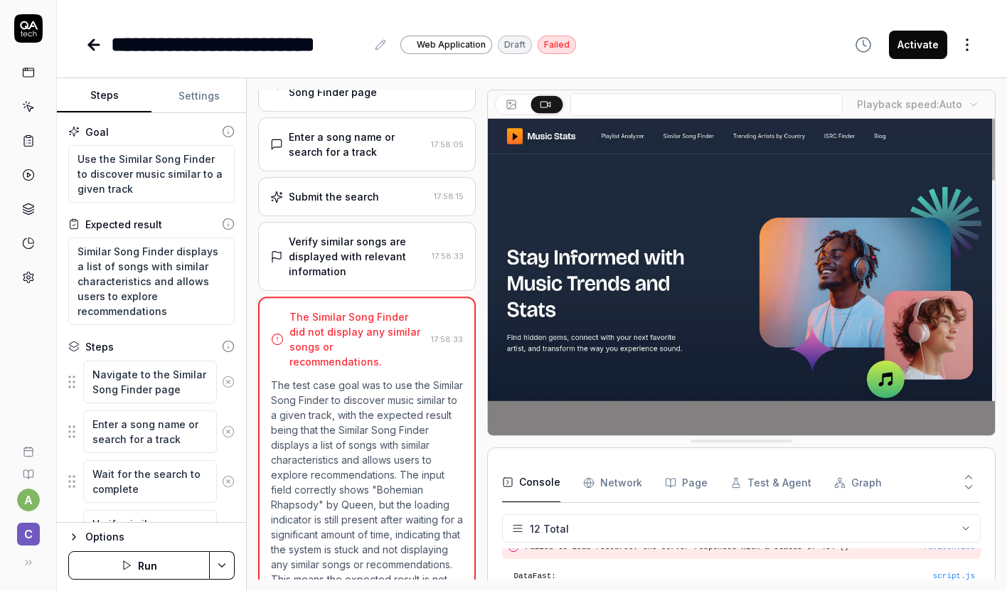
scroll to position [191, 0]
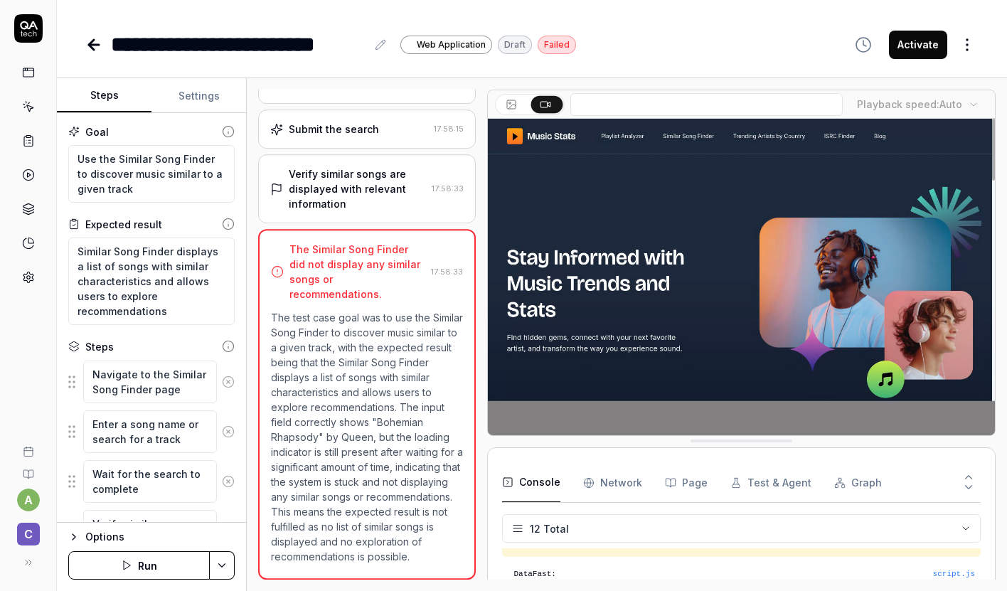
type textarea "*"
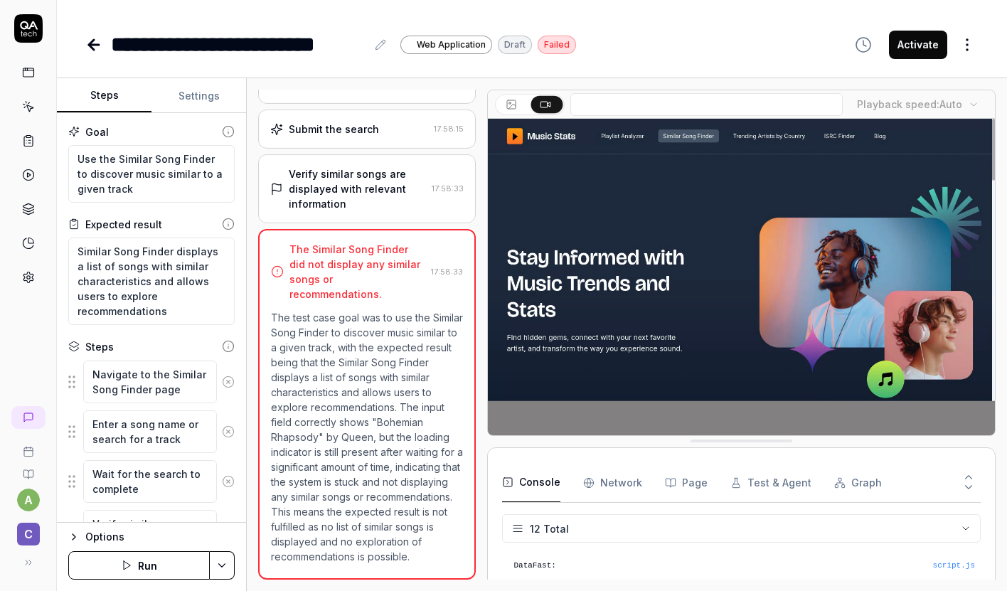
scroll to position [195, 0]
